Goal: Navigation & Orientation: Find specific page/section

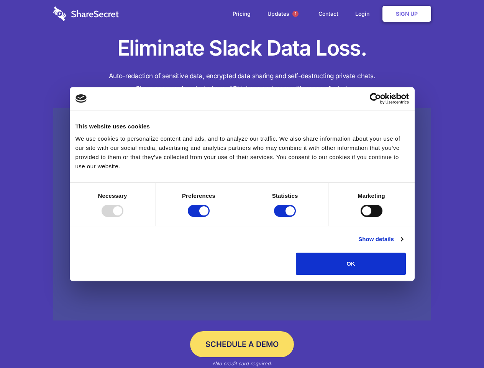
click at [124, 217] on div at bounding box center [113, 211] width 22 height 12
click at [210, 217] on input "Preferences" at bounding box center [199, 211] width 22 height 12
checkbox input "false"
click at [286, 217] on input "Statistics" at bounding box center [285, 211] width 22 height 12
checkbox input "false"
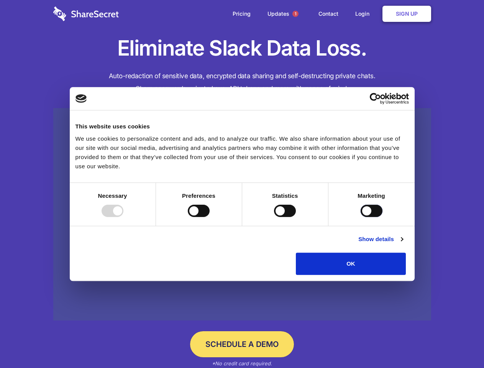
click at [361, 217] on input "Marketing" at bounding box center [372, 211] width 22 height 12
checkbox input "true"
click at [403, 244] on link "Show details" at bounding box center [381, 239] width 44 height 9
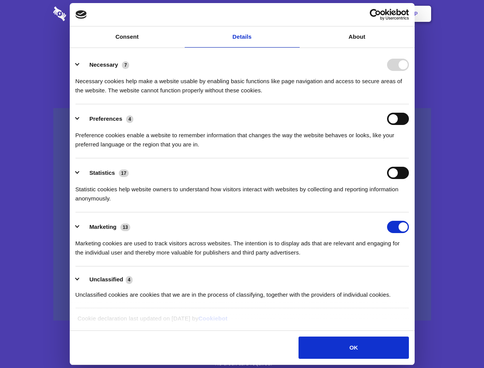
click at [409, 104] on li "Necessary 7 Necessary cookies help make a website usable by enabling basic func…" at bounding box center [243, 77] width 334 height 54
click at [295, 14] on span "1" at bounding box center [296, 14] width 6 height 6
